Goal: Task Accomplishment & Management: Use online tool/utility

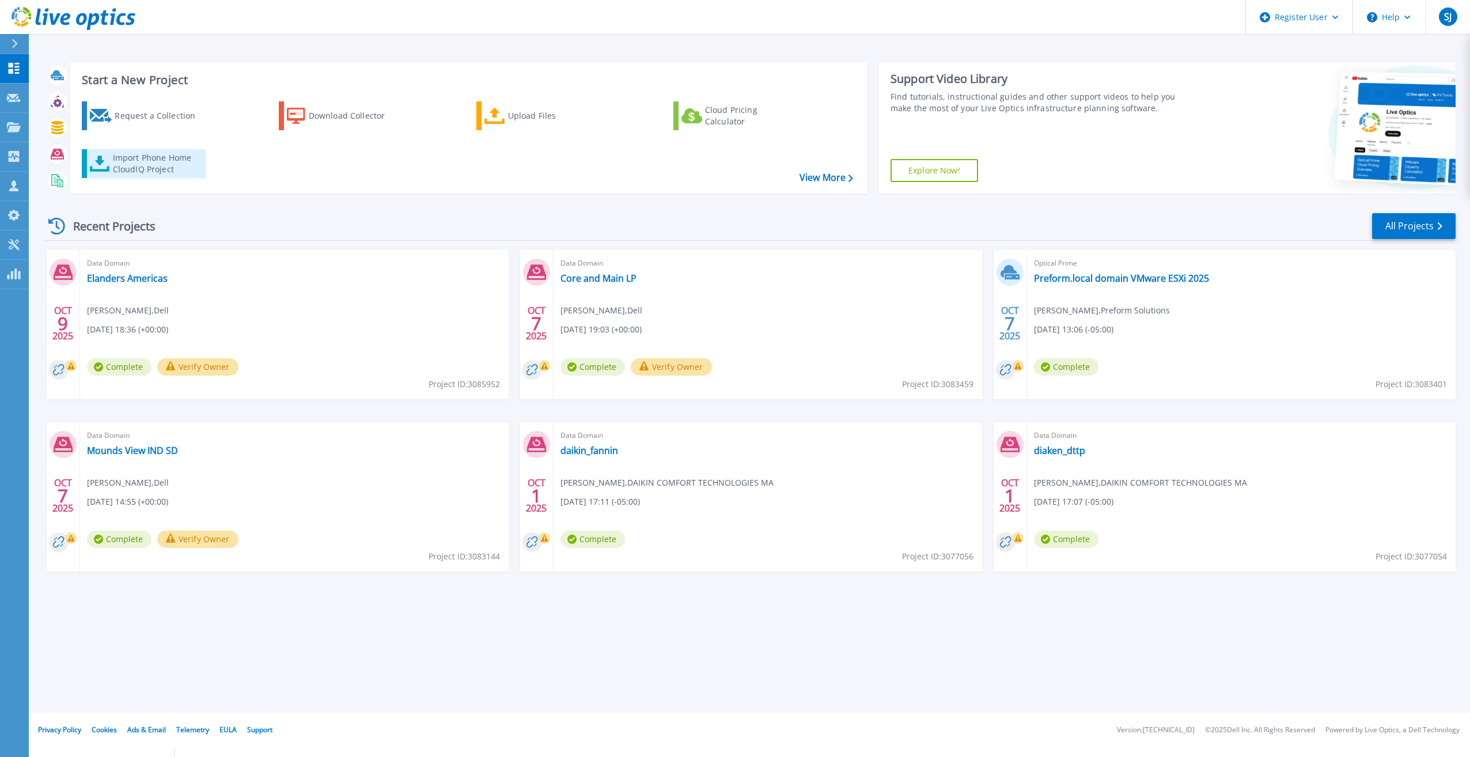
click at [183, 172] on div "Import Phone Home CloudIQ Project" at bounding box center [158, 163] width 90 height 23
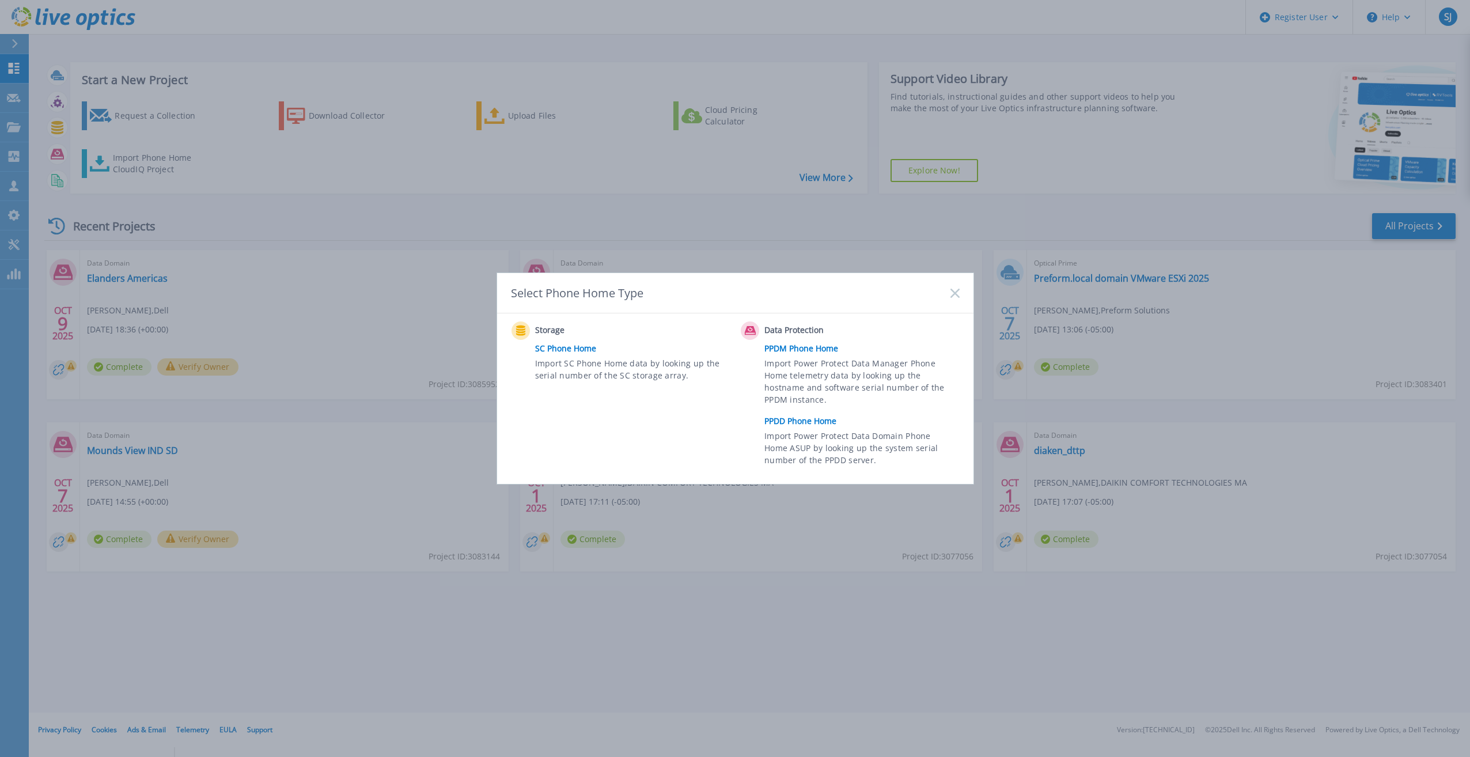
click at [804, 418] on link "PPDD Phone Home" at bounding box center [865, 421] width 201 height 17
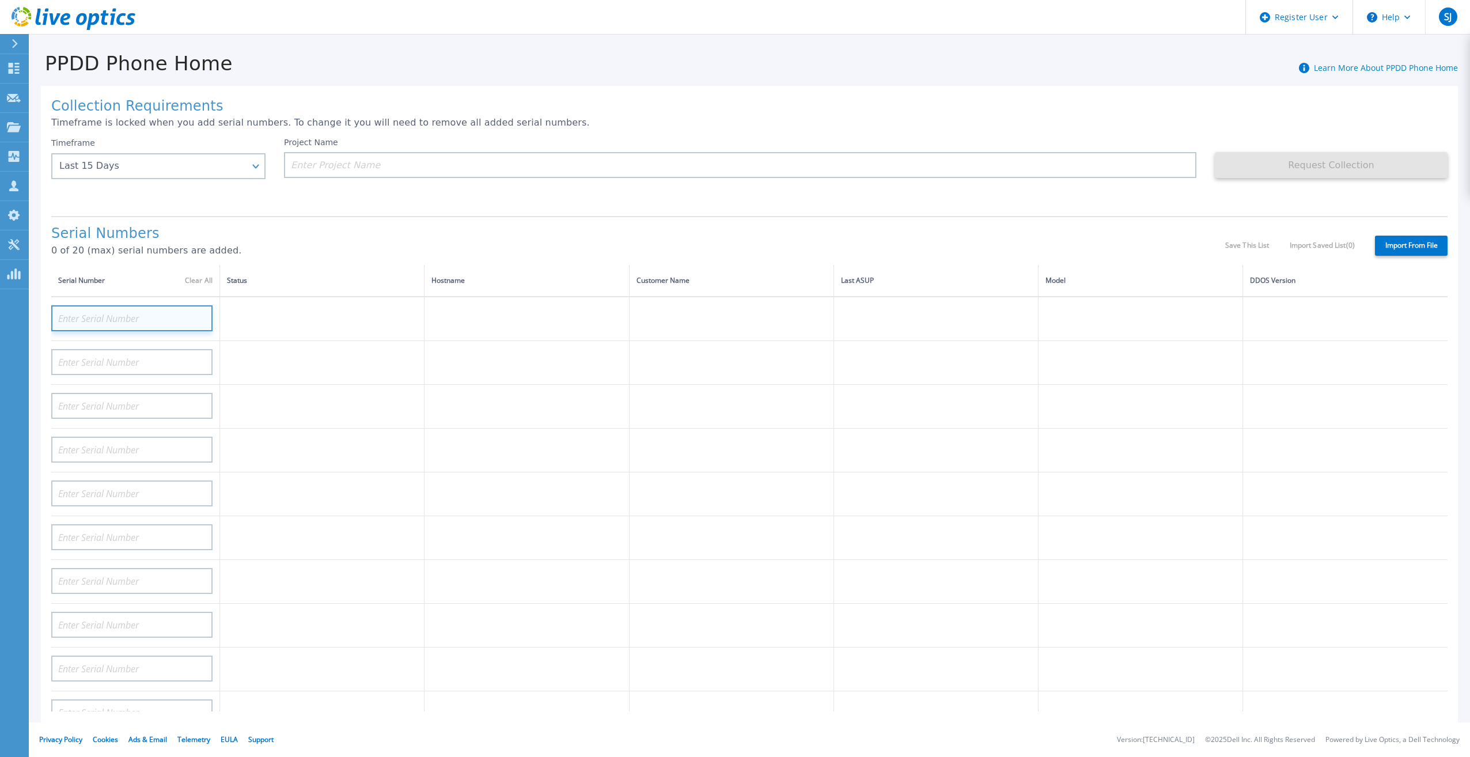
paste input "APM002205056"
type input "APM002205056"
click at [398, 425] on td at bounding box center [322, 418] width 205 height 44
paste input "APM002205056"
type input "APM002205056"
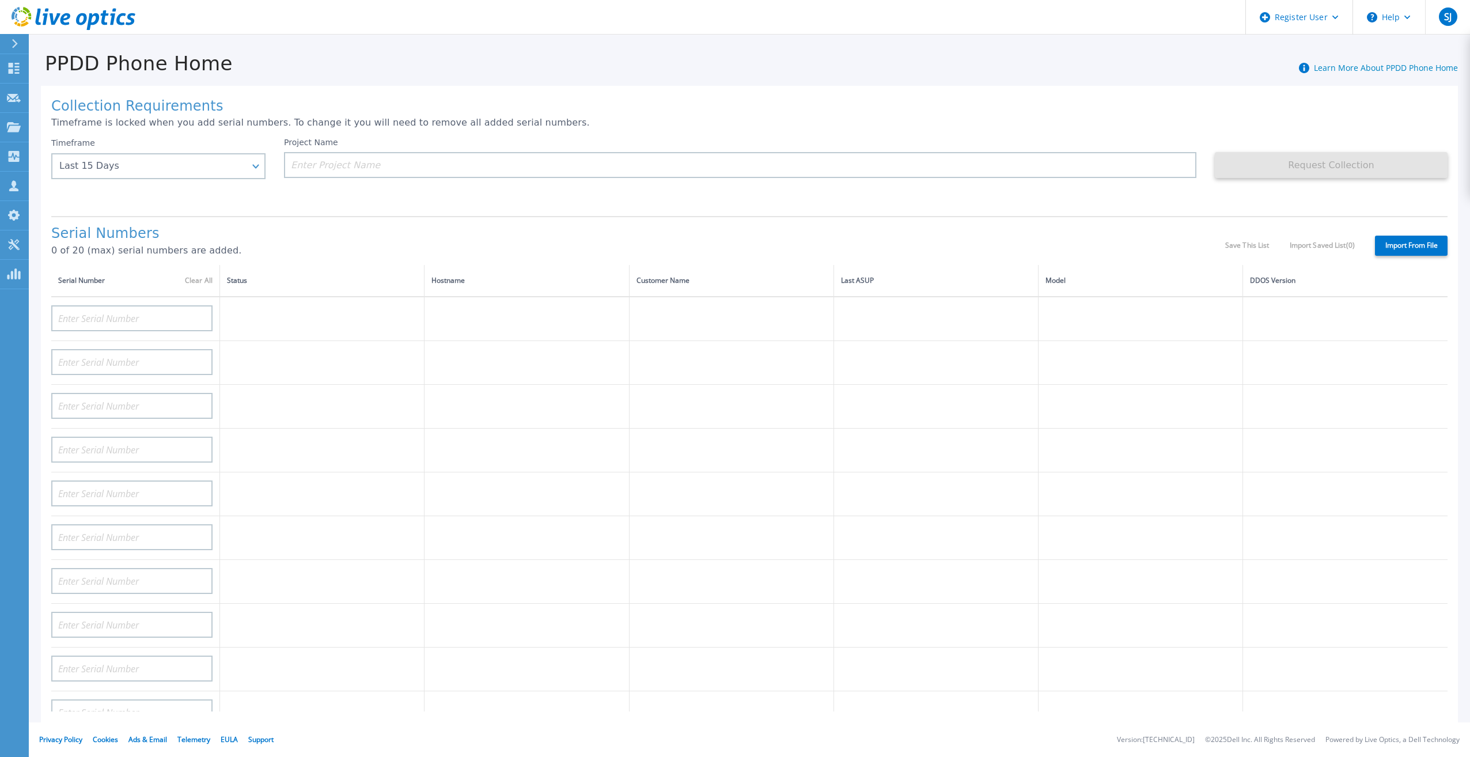
click at [216, 429] on td at bounding box center [135, 451] width 169 height 44
paste input "APM002205056"
click at [68, 305] on input "APM002205056" at bounding box center [131, 318] width 161 height 26
click at [70, 308] on input "APM002205056" at bounding box center [131, 318] width 161 height 26
type input "APM002205056"
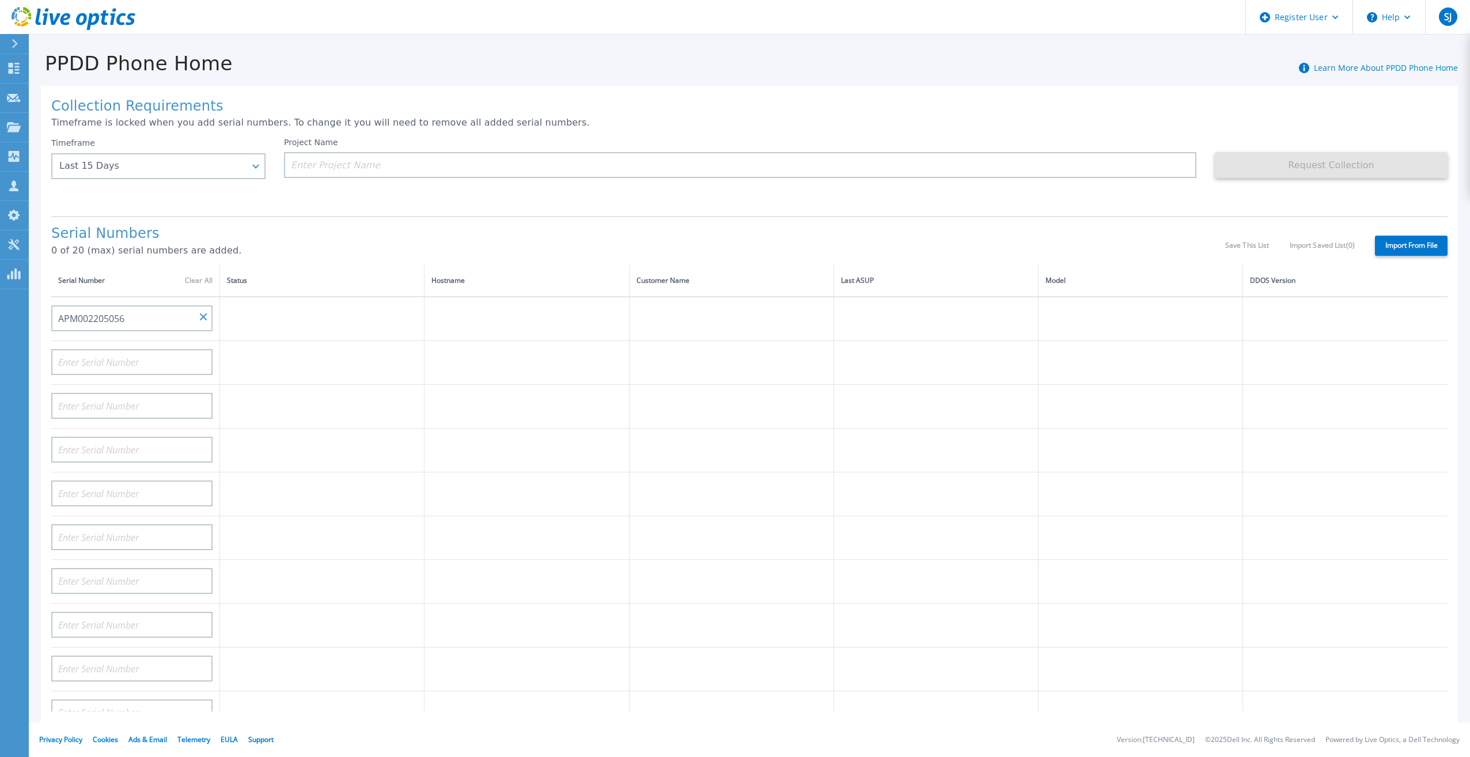
click at [311, 391] on tbody "APM002205056" at bounding box center [749, 735] width 1397 height 876
paste input "APM00220505642"
type input "APM00220505642"
click at [369, 429] on td at bounding box center [322, 451] width 205 height 44
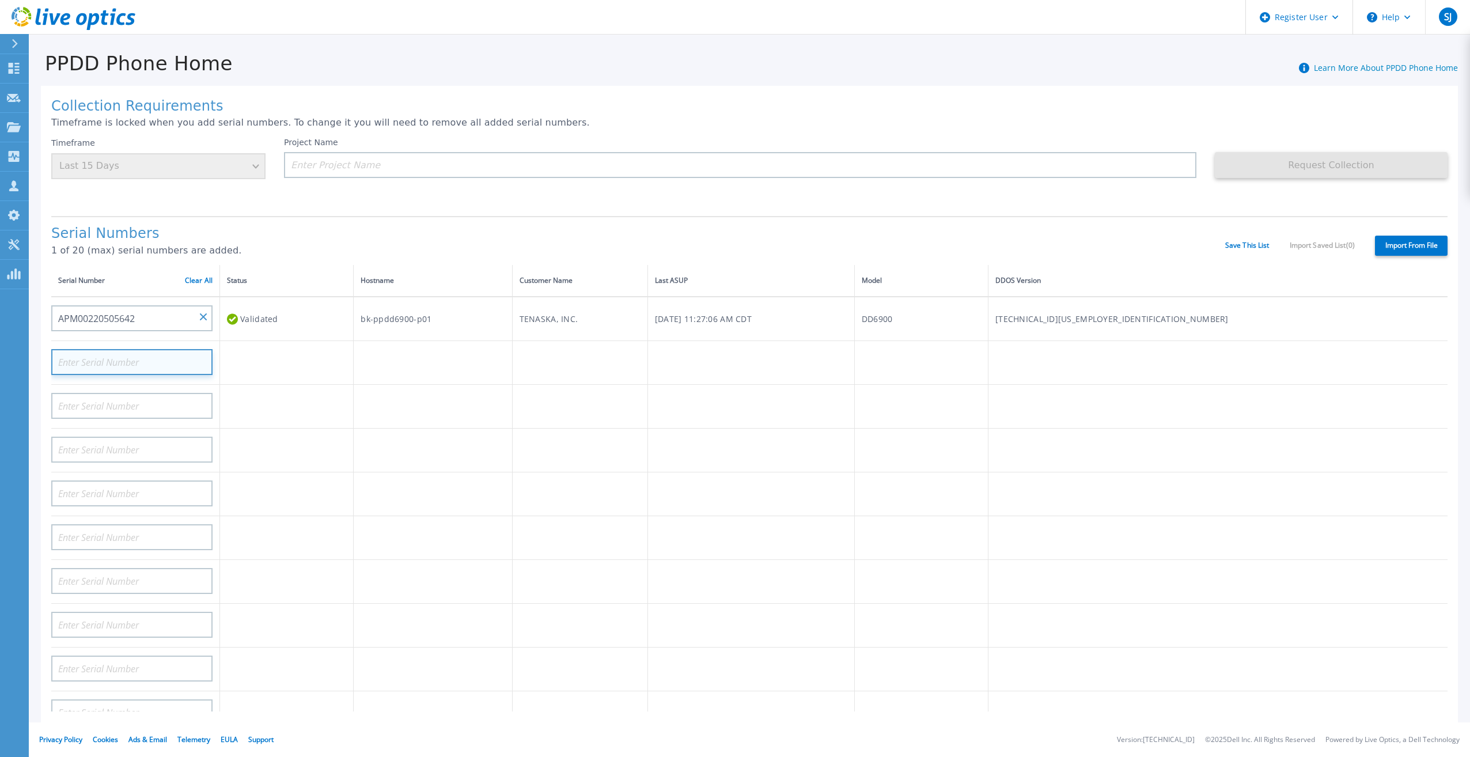
paste input "9PT51M3"
click at [261, 447] on td at bounding box center [287, 462] width 134 height 44
click at [72, 349] on input "9PT51M3" at bounding box center [131, 362] width 161 height 26
type input "9PT51M3"
click at [306, 391] on tbody "APM00220505642 Validated bk-ppdd6900-p01 TENASKA, INC. [DATE] 11:27:06 AM CDT D…" at bounding box center [749, 735] width 1397 height 876
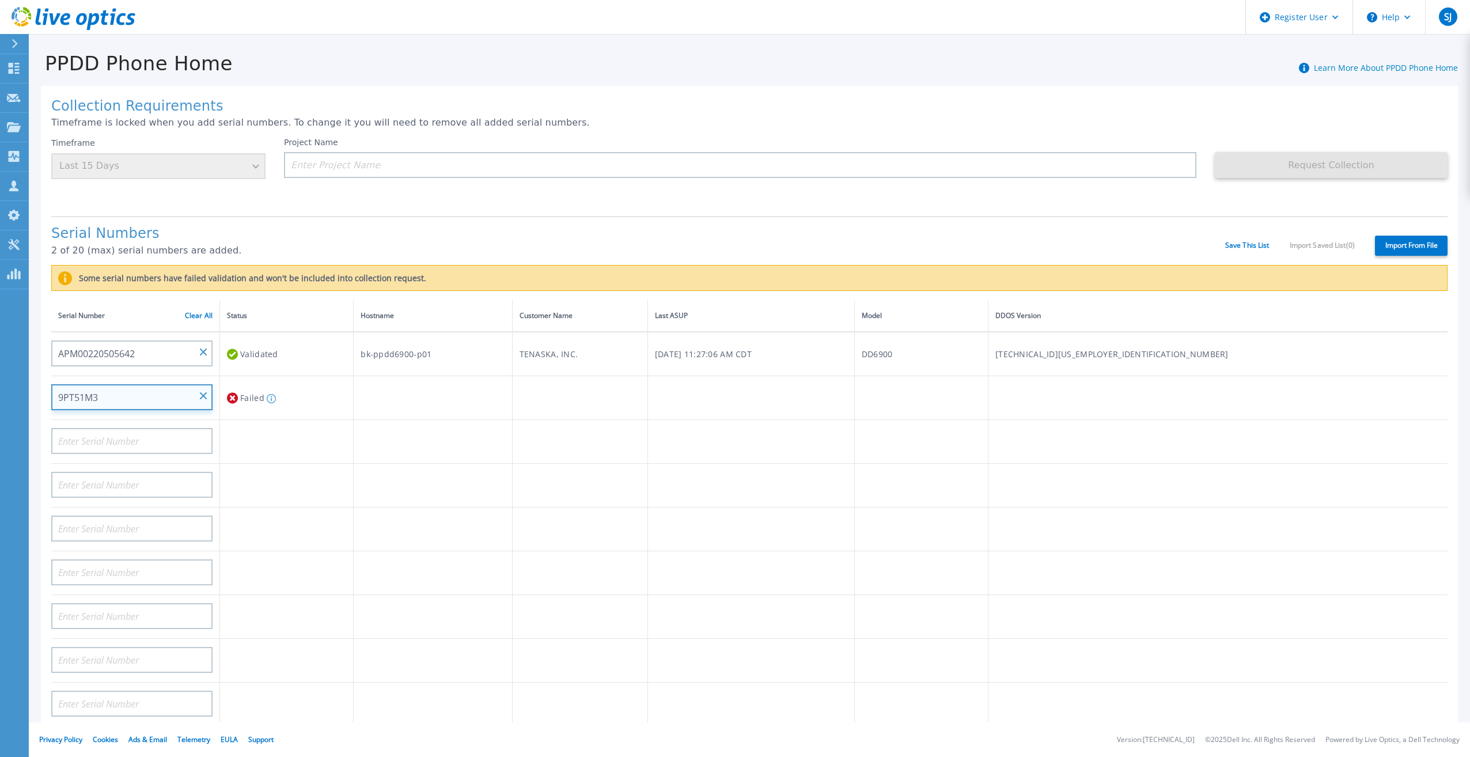
click at [200, 384] on input "9PT51M3" at bounding box center [131, 397] width 161 height 26
drag, startPoint x: 205, startPoint y: 390, endPoint x: 191, endPoint y: 415, distance: 28.1
click at [205, 389] on input "9PT51M3" at bounding box center [131, 397] width 161 height 26
click at [201, 384] on input "9PT51M3" at bounding box center [131, 397] width 161 height 26
click at [202, 384] on input "9PT51M3" at bounding box center [131, 397] width 161 height 26
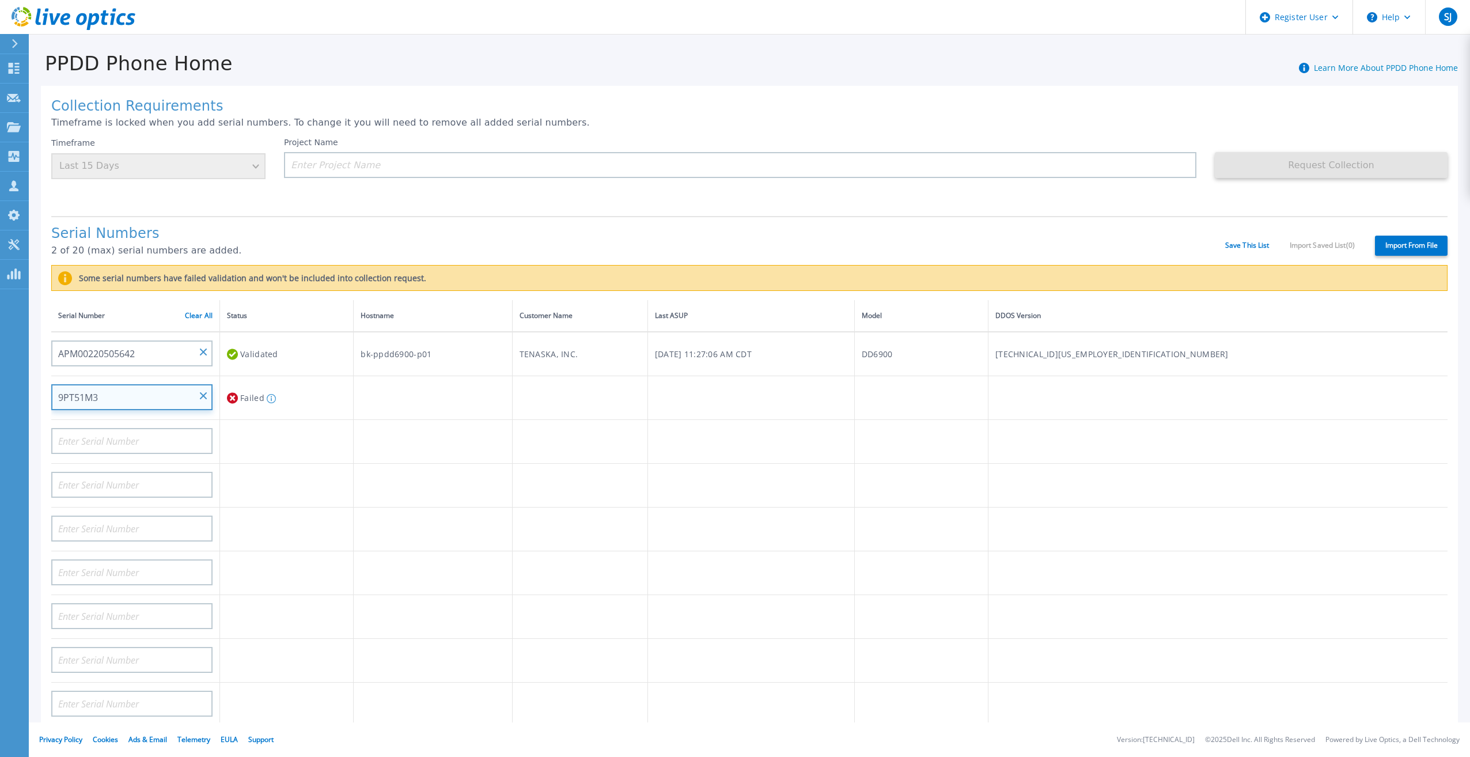
click at [202, 384] on input "9PT51M3" at bounding box center [131, 397] width 161 height 26
drag, startPoint x: 202, startPoint y: 381, endPoint x: 202, endPoint y: 389, distance: 8.1
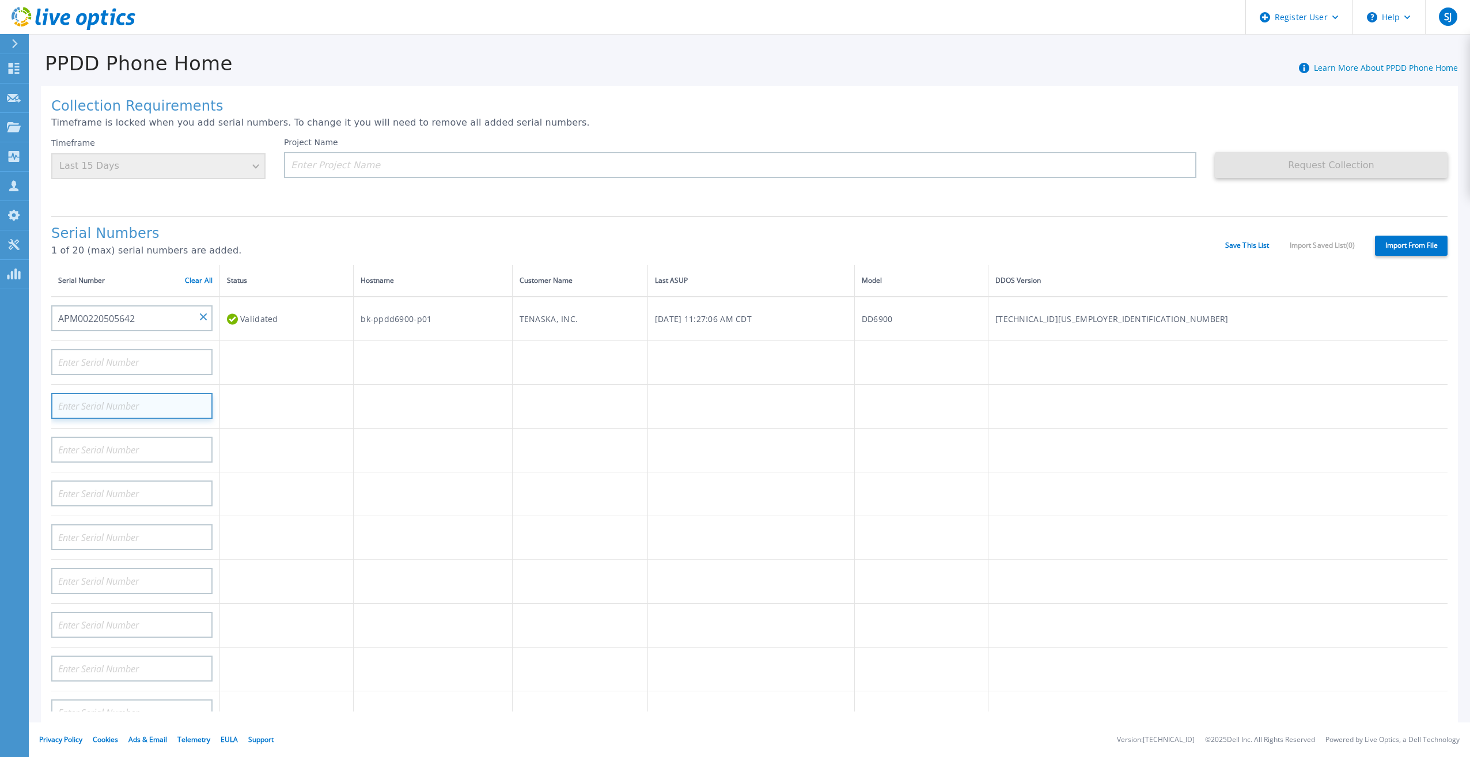
paste input "9PT51M3"
type input "9PT51M3"
click at [202, 393] on input "9PT51M3" at bounding box center [131, 406] width 161 height 26
paste input "9PT51M3"
type input "9PT51M3"
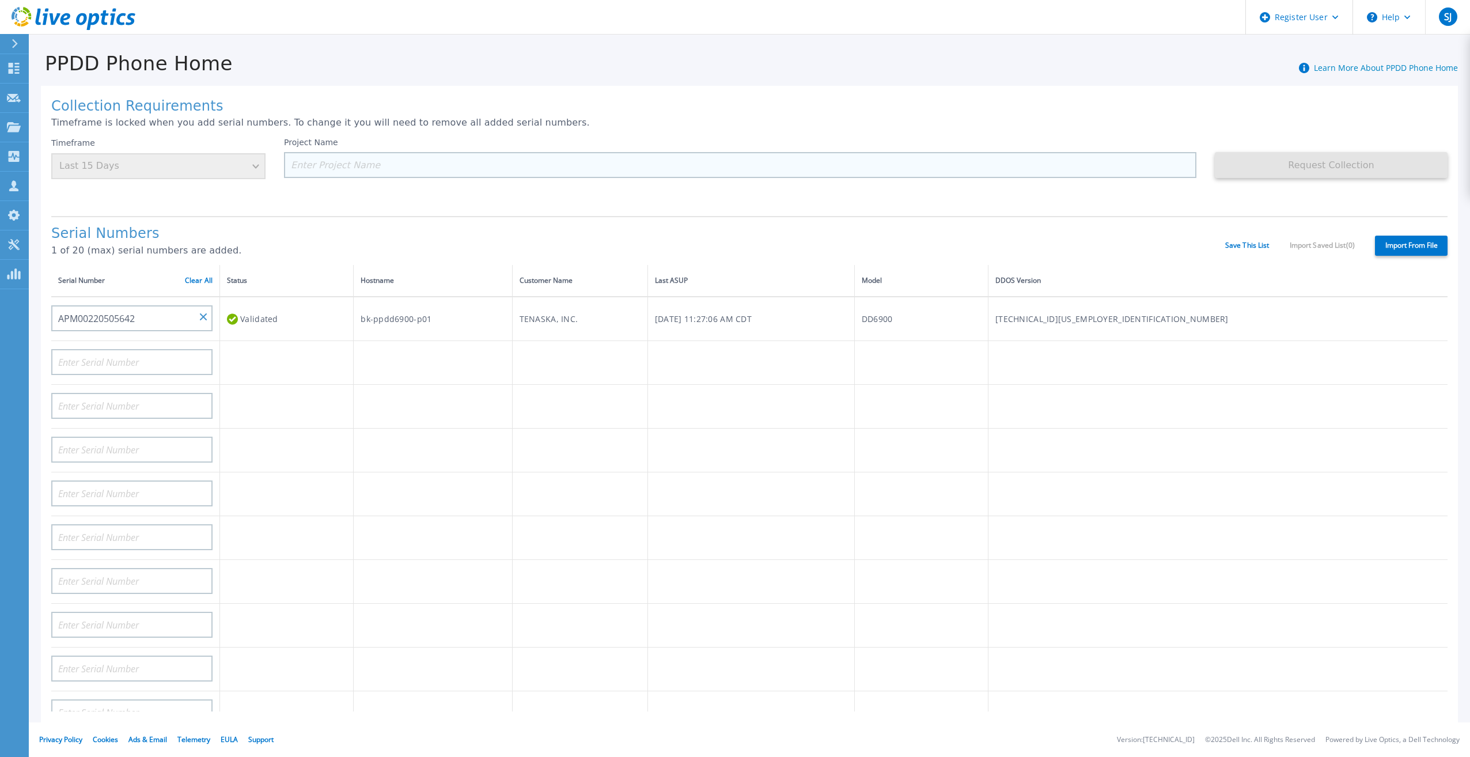
click at [382, 160] on input at bounding box center [740, 165] width 913 height 26
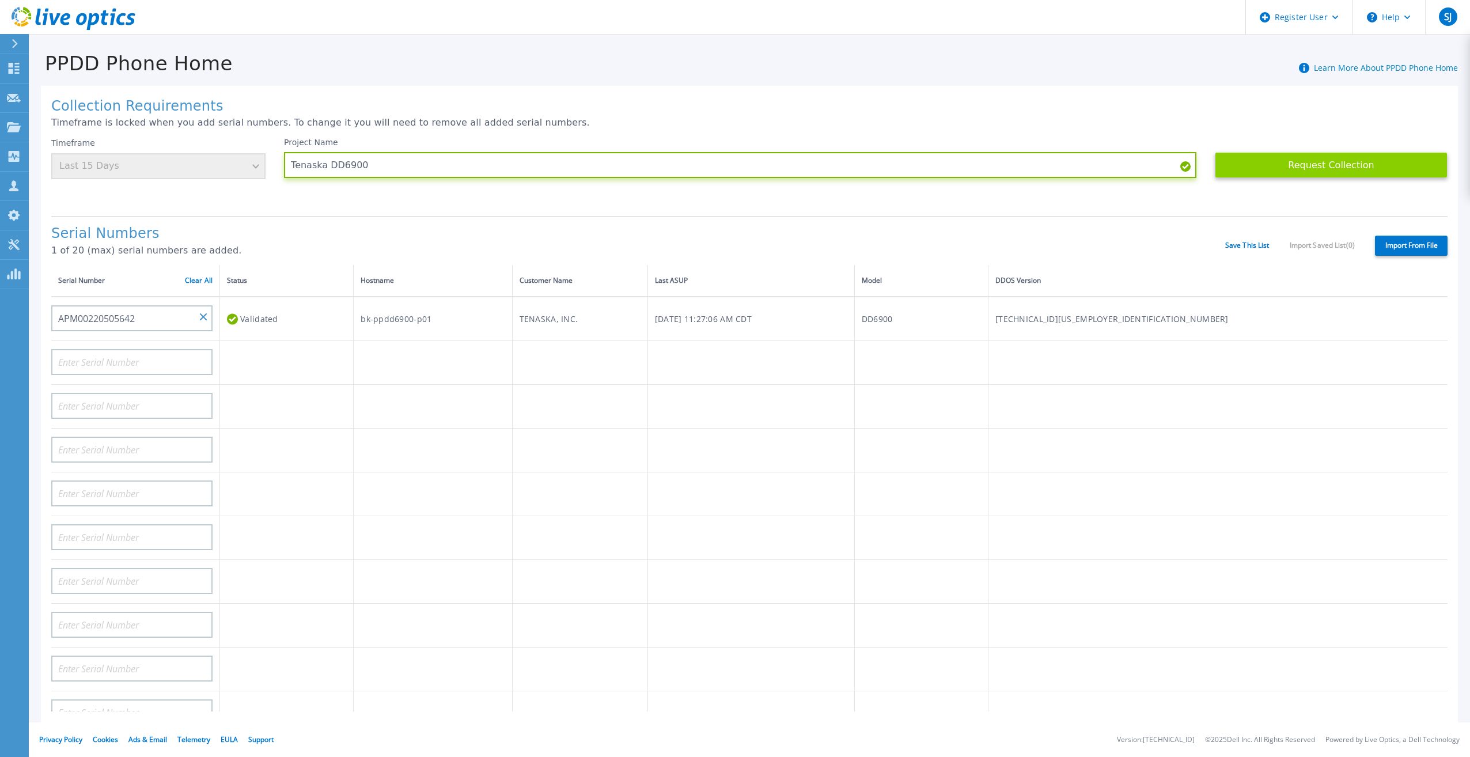
type input "Tenaska DD6900"
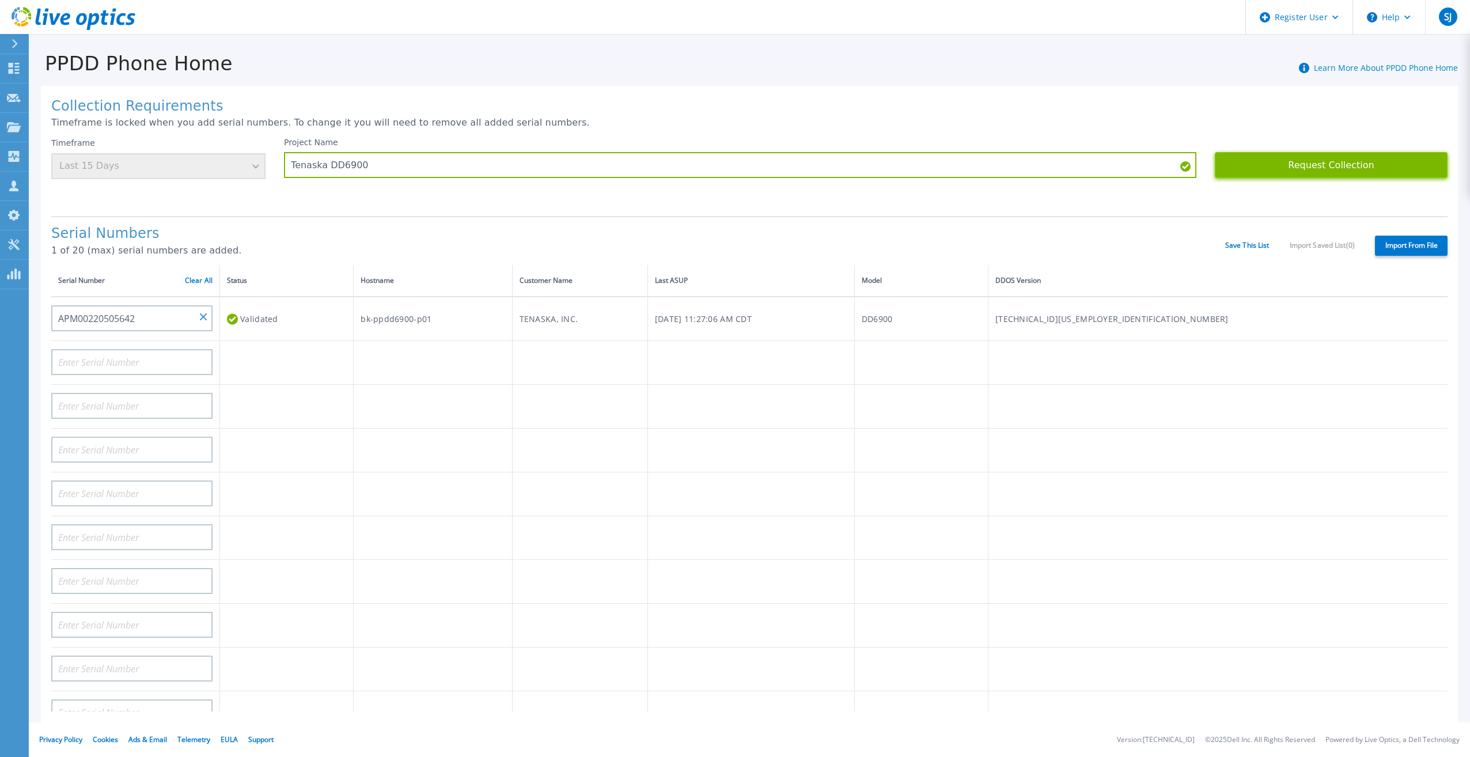
click at [1272, 169] on button "Request Collection" at bounding box center [1331, 165] width 233 height 26
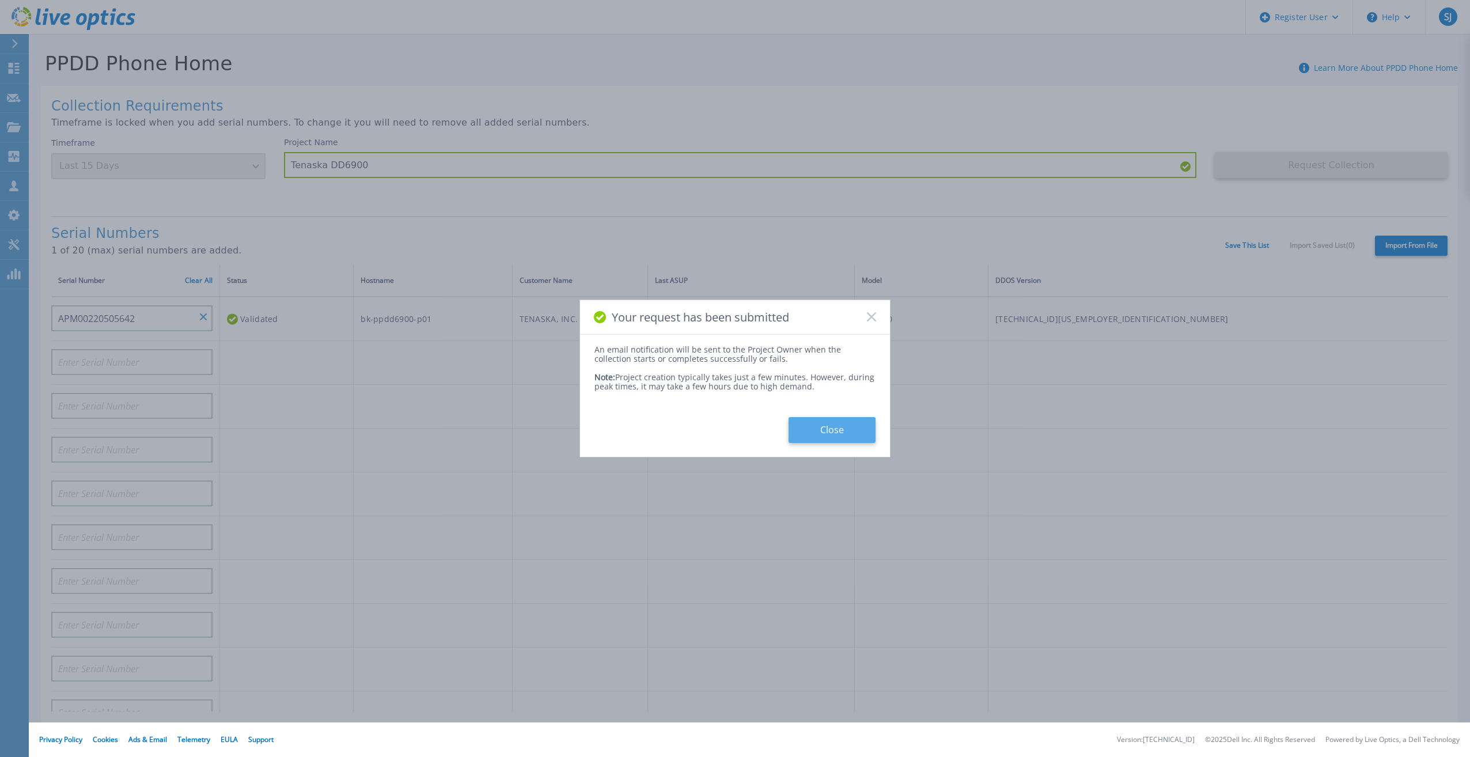
click at [863, 433] on button "Close" at bounding box center [832, 430] width 87 height 26
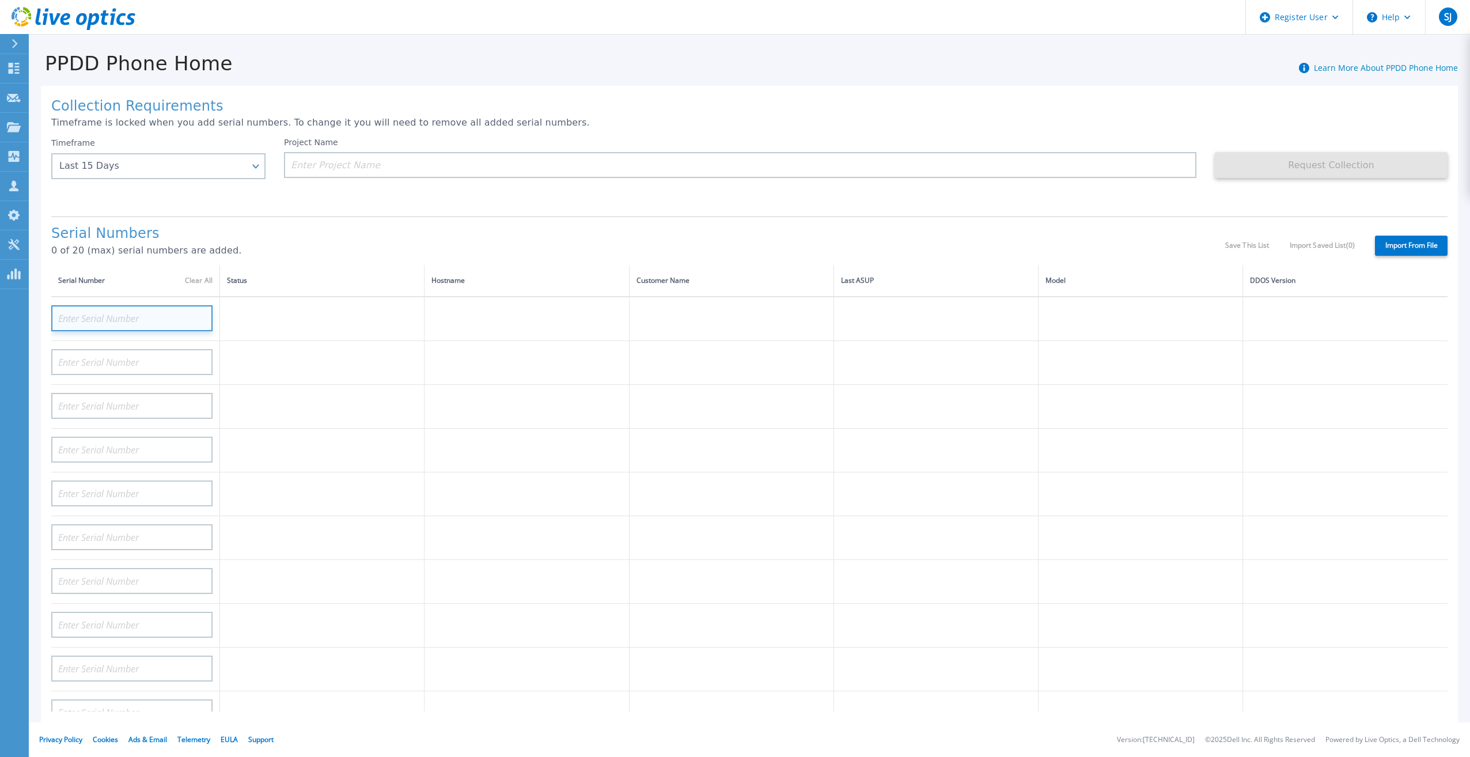
drag, startPoint x: 112, startPoint y: 323, endPoint x: 114, endPoint y: 314, distance: 8.8
paste input "9PT51M3"
type input "9PT51M3"
click at [353, 455] on td at bounding box center [322, 451] width 205 height 44
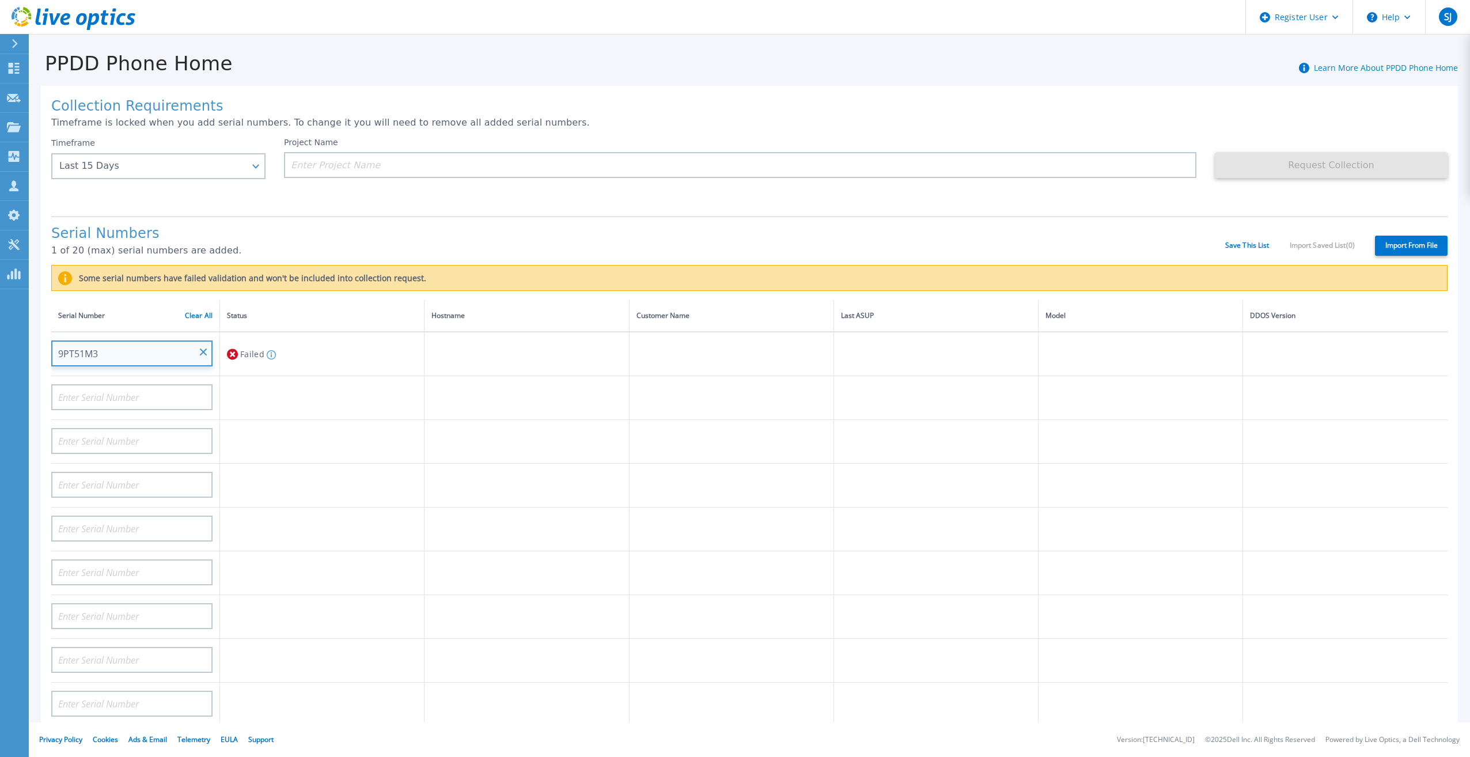
click at [199, 345] on input "9PT51M3" at bounding box center [131, 354] width 161 height 26
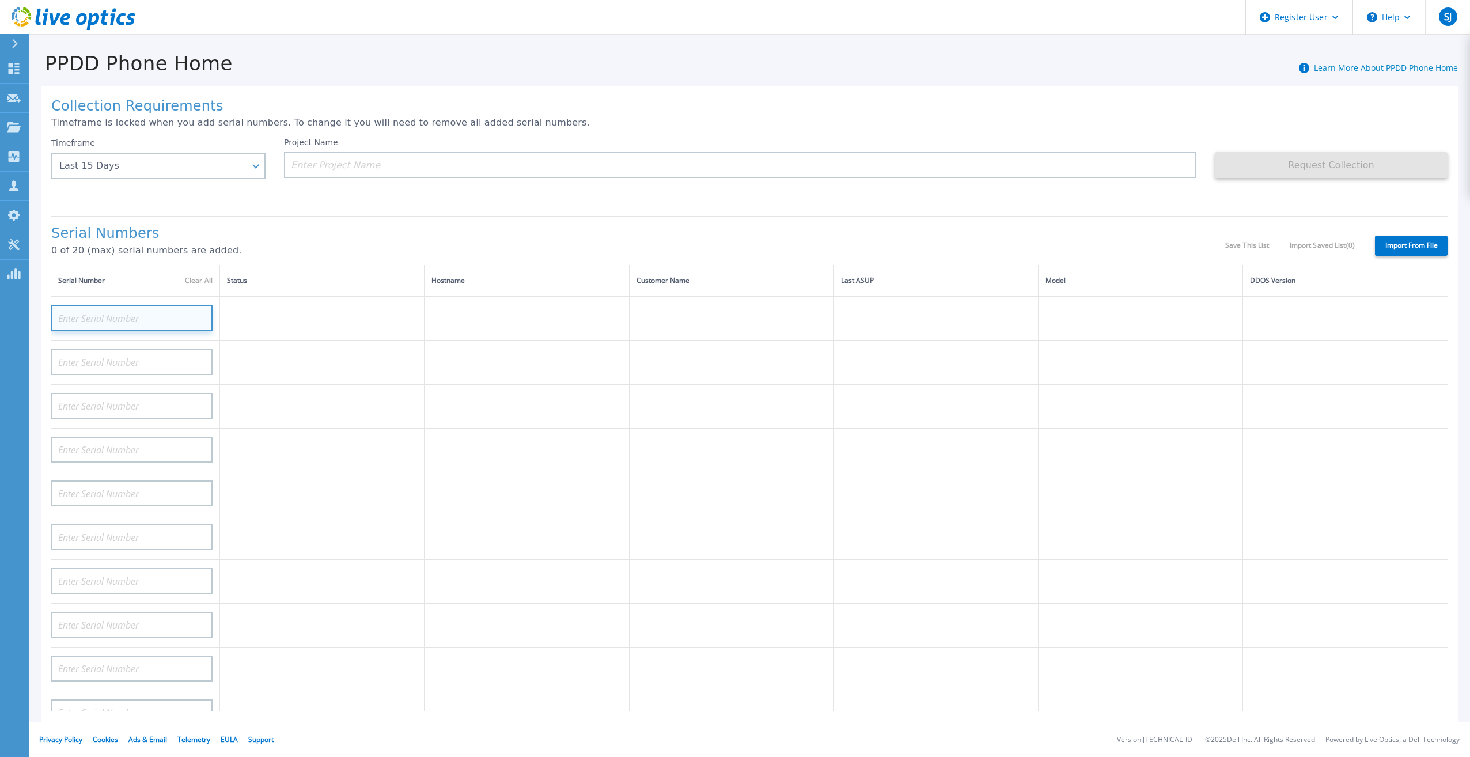
paste input "9PT51M3"
type input "9PT51M3"
click at [328, 419] on tbody "9PT51M3" at bounding box center [749, 735] width 1397 height 876
paste input "9VBNMF3"
click at [397, 397] on td at bounding box center [322, 418] width 205 height 44
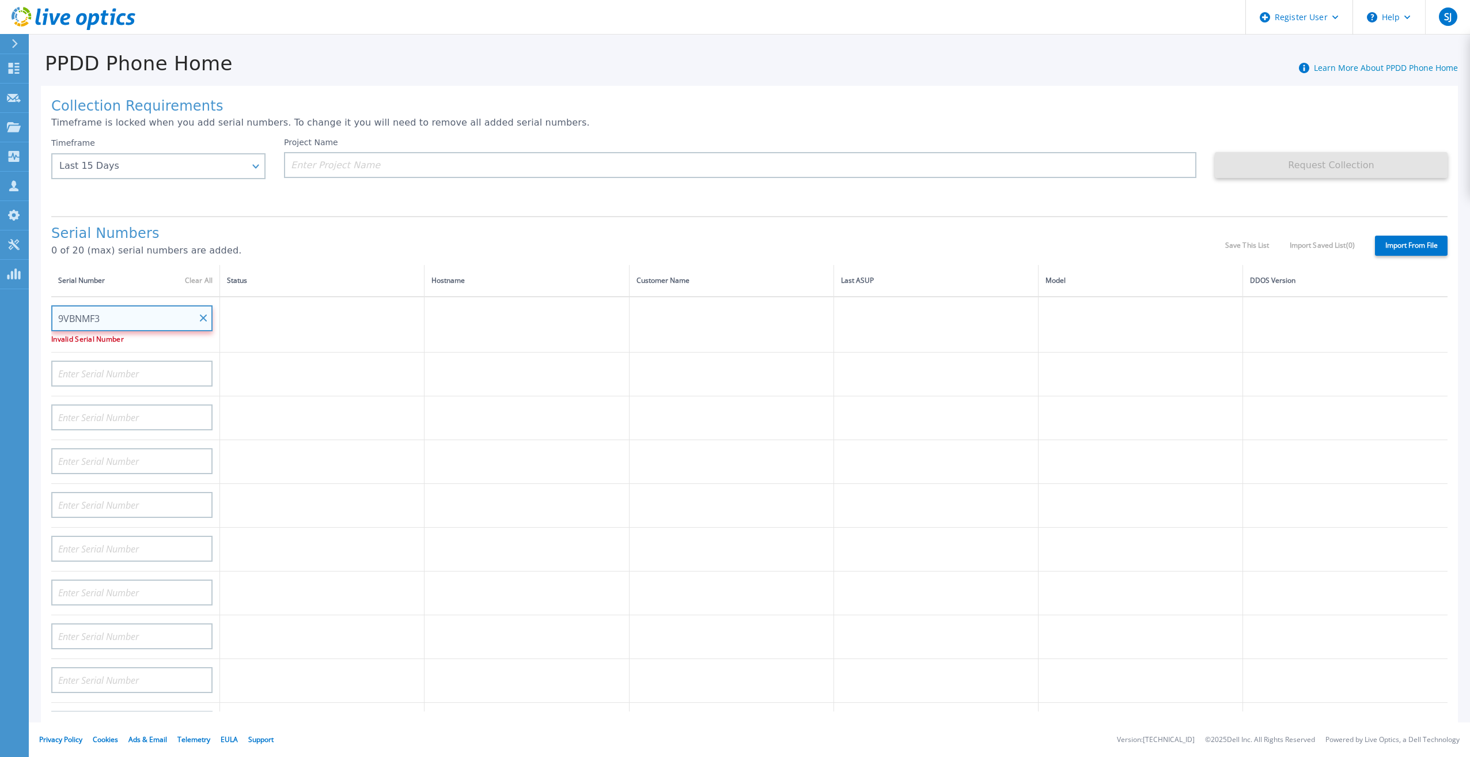
click at [71, 310] on input "9VBNMF3" at bounding box center [131, 318] width 161 height 26
type input "9VBNMF3"
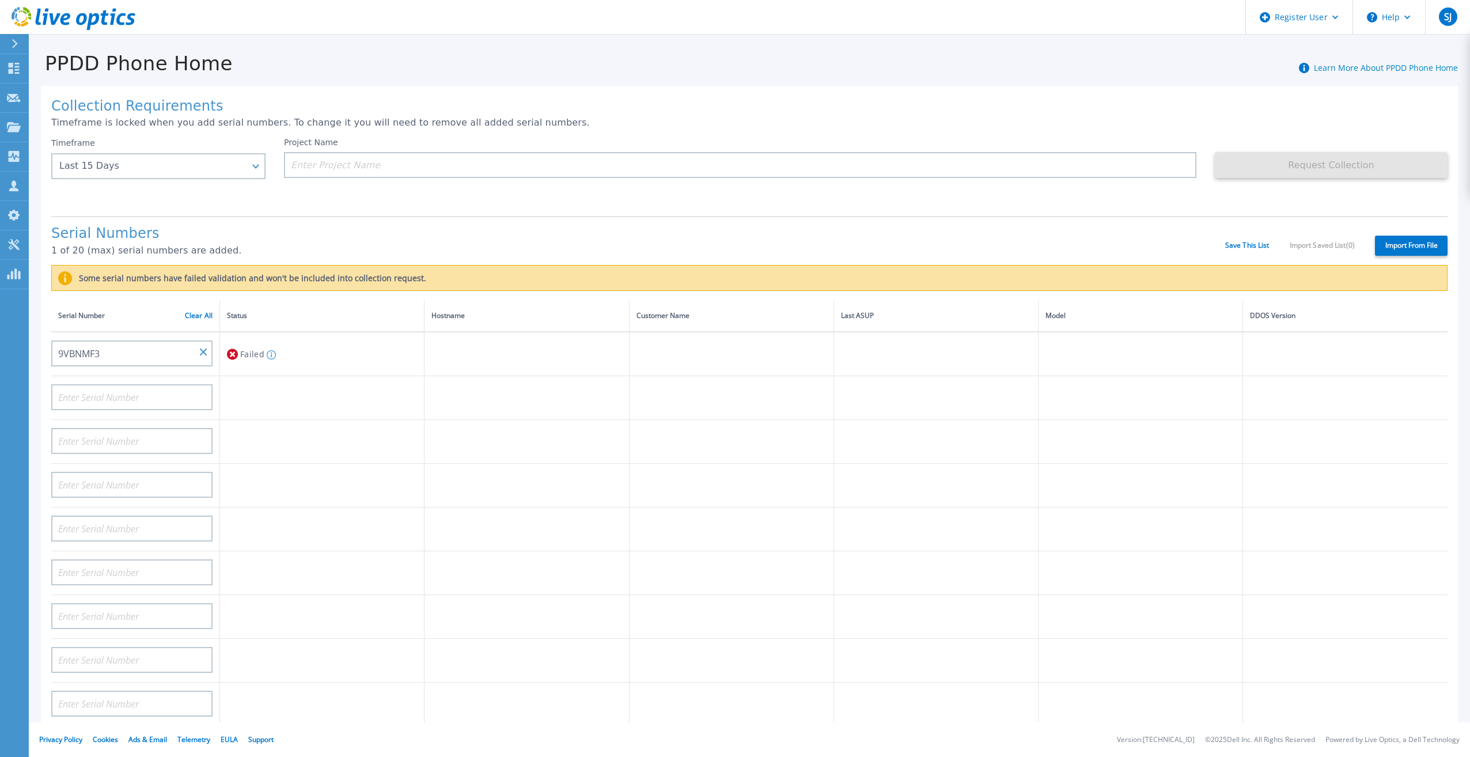
drag, startPoint x: 230, startPoint y: 359, endPoint x: 234, endPoint y: 365, distance: 7.0
click at [232, 357] on tbody "9VBNMF3 Failed Serial number must be 14 characters long" at bounding box center [749, 770] width 1397 height 876
click at [207, 341] on input "9VBNMF3" at bounding box center [131, 354] width 161 height 26
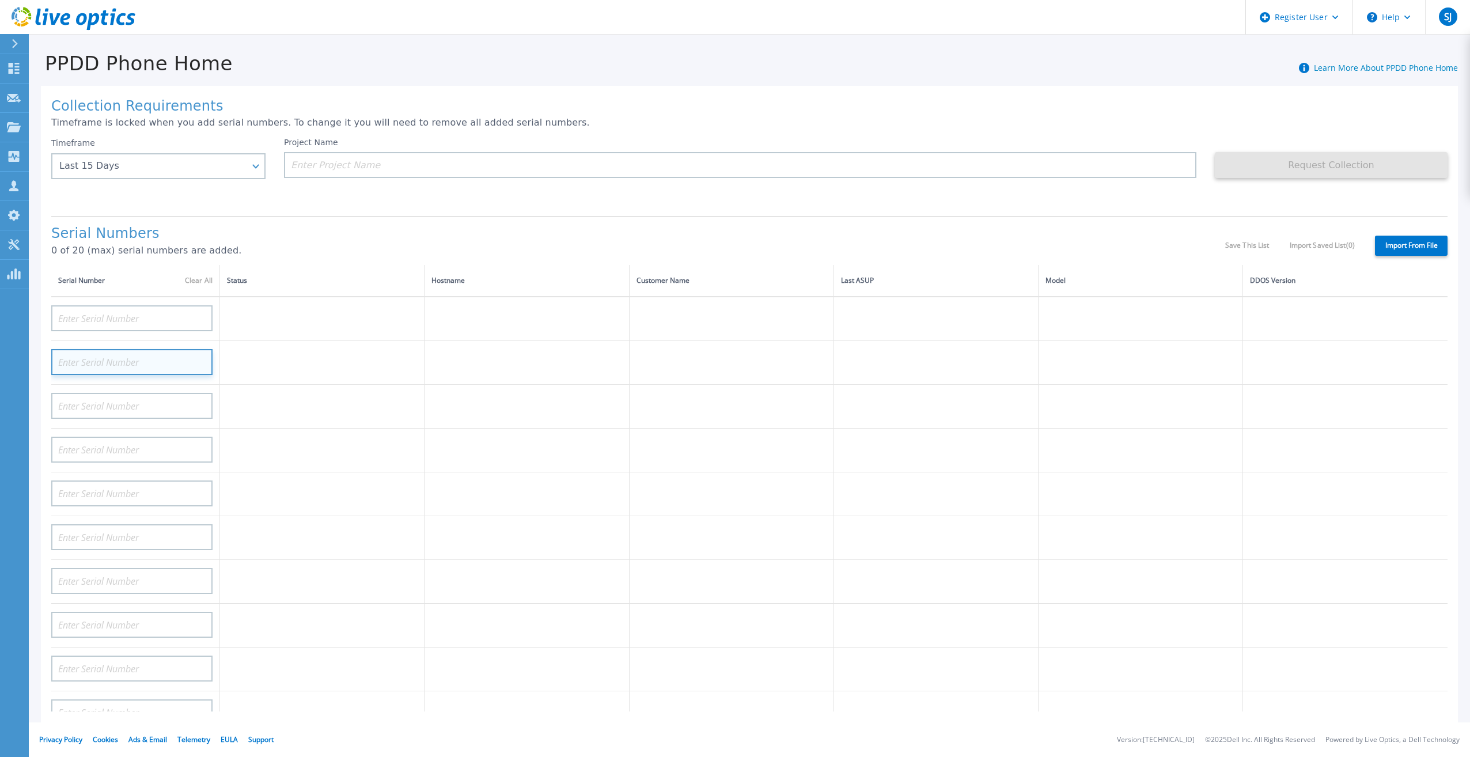
paste input "CNQ51M3"
type input "CNQ51M3"
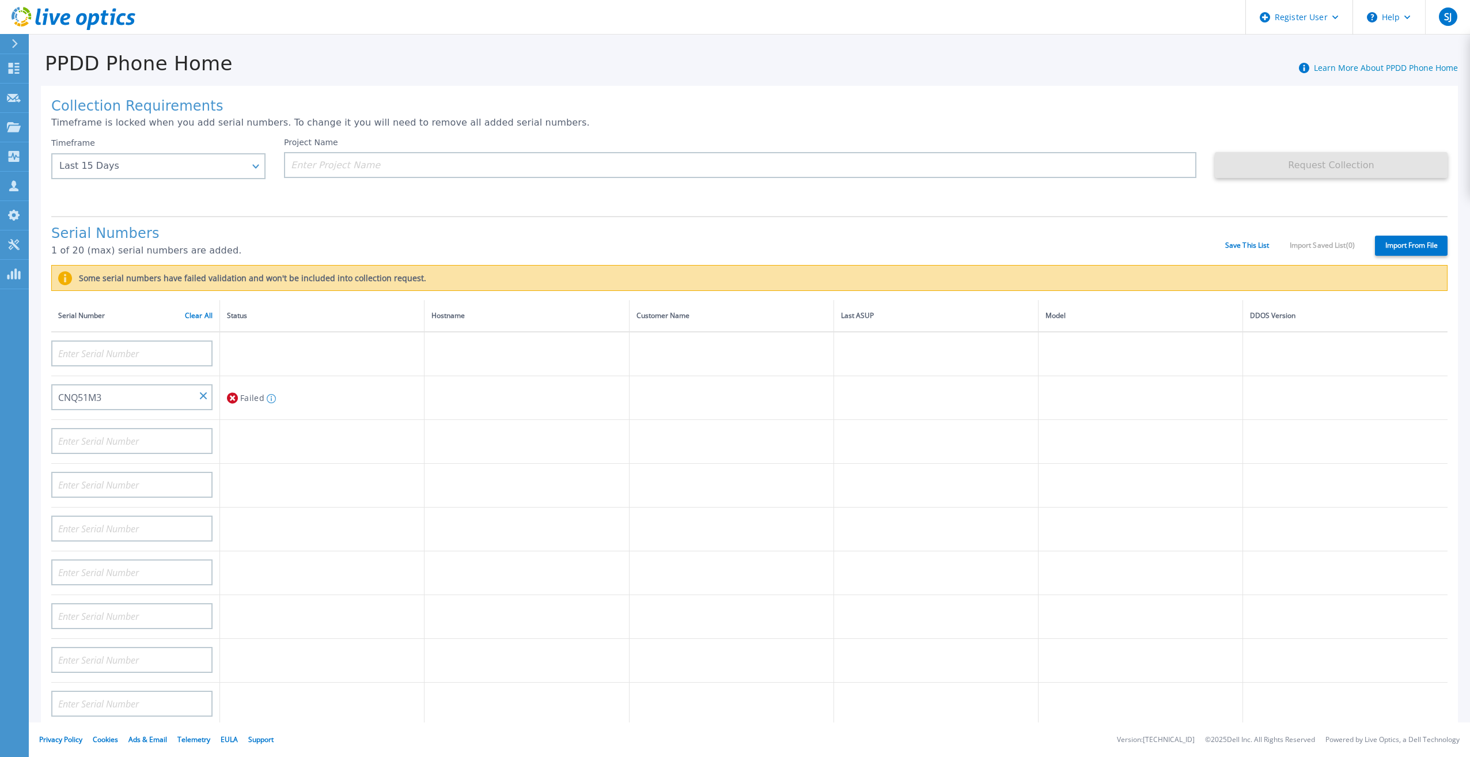
click at [315, 442] on tbody "CNQ51M3 Failed Serial number must be 14 characters long" at bounding box center [749, 770] width 1397 height 876
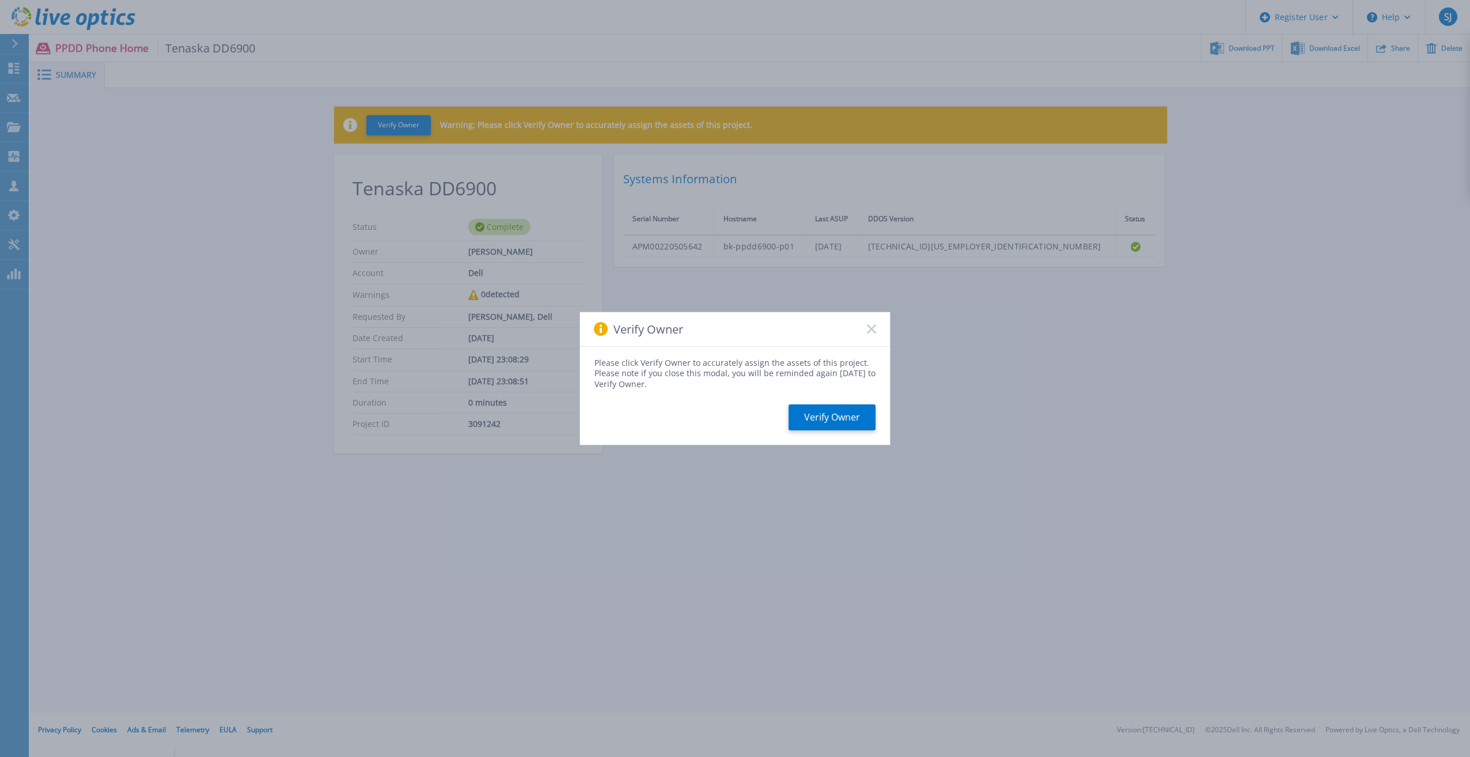
click at [871, 336] on div "Verify Owner" at bounding box center [735, 329] width 310 height 35
click at [876, 332] on icon at bounding box center [871, 328] width 9 height 9
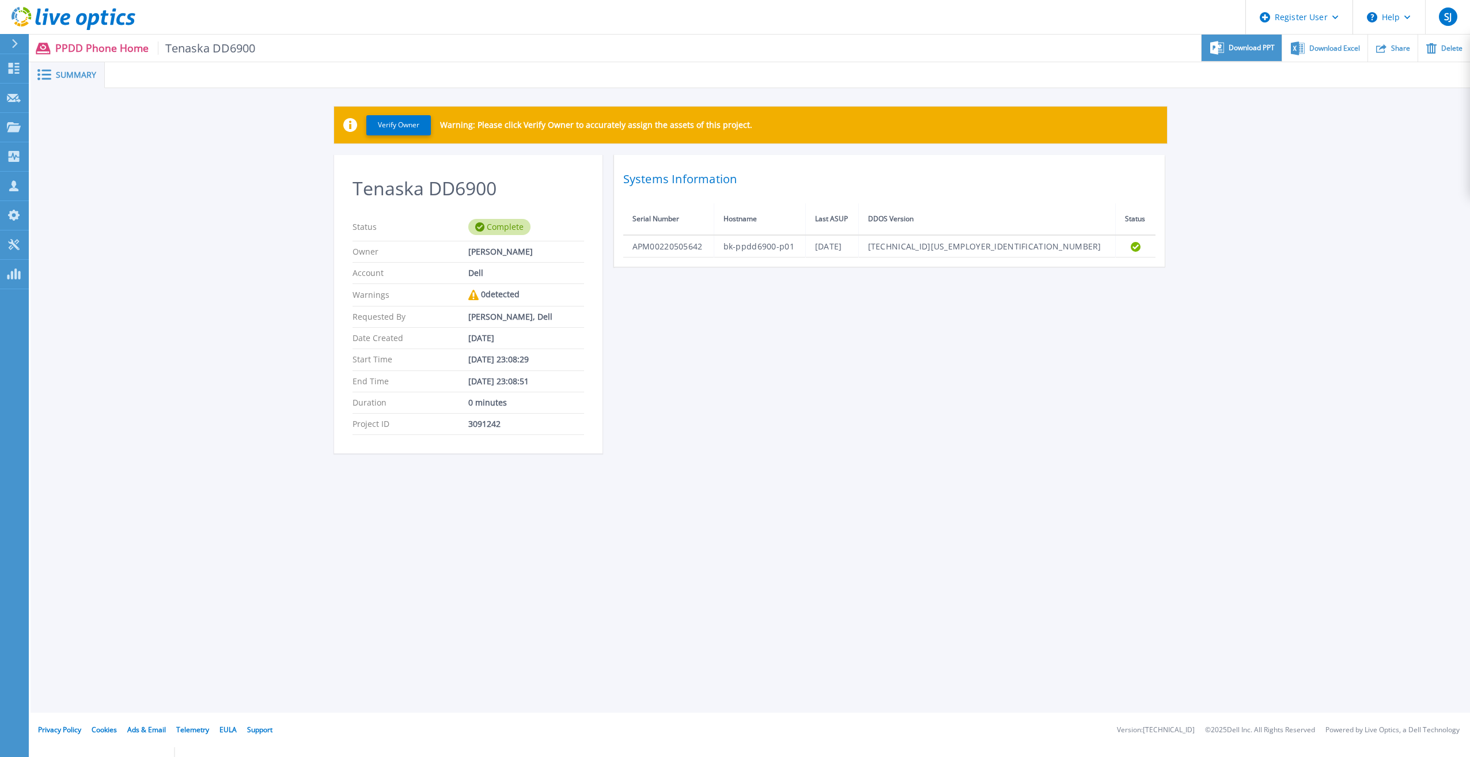
click at [1273, 56] on div "Download PPT" at bounding box center [1242, 48] width 80 height 27
